Goal: Navigation & Orientation: Find specific page/section

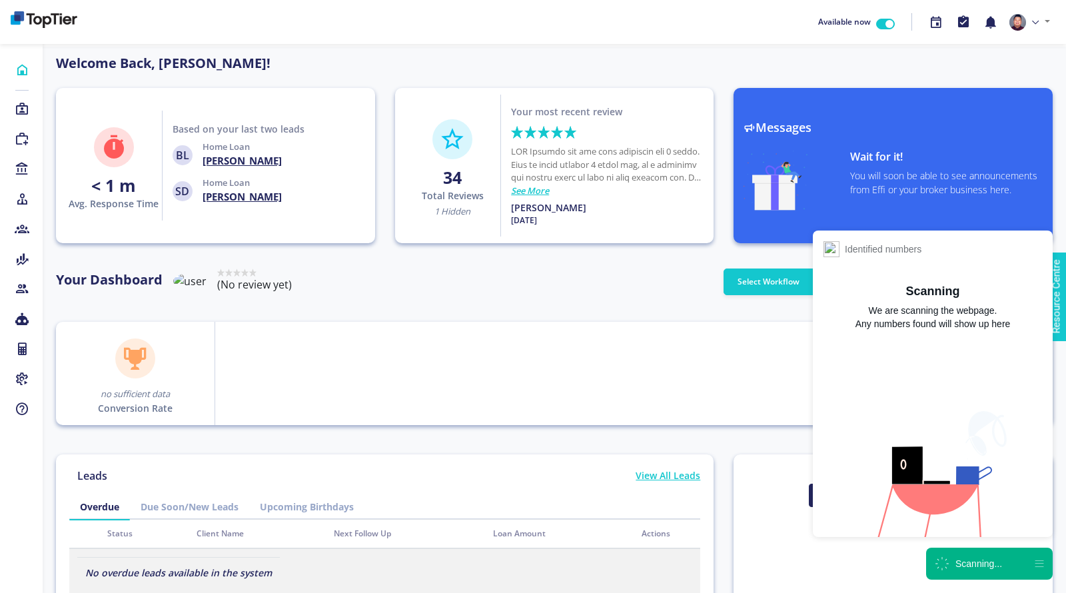
scroll to position [120, 213]
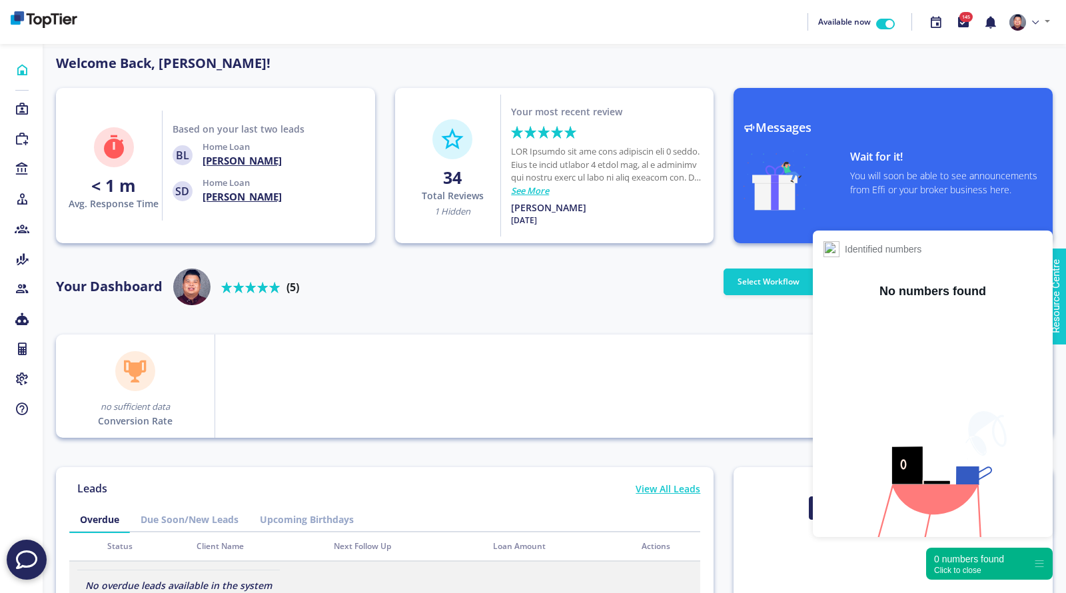
click at [970, 571] on div "Click to close" at bounding box center [969, 569] width 70 height 9
